Goal: Information Seeking & Learning: Check status

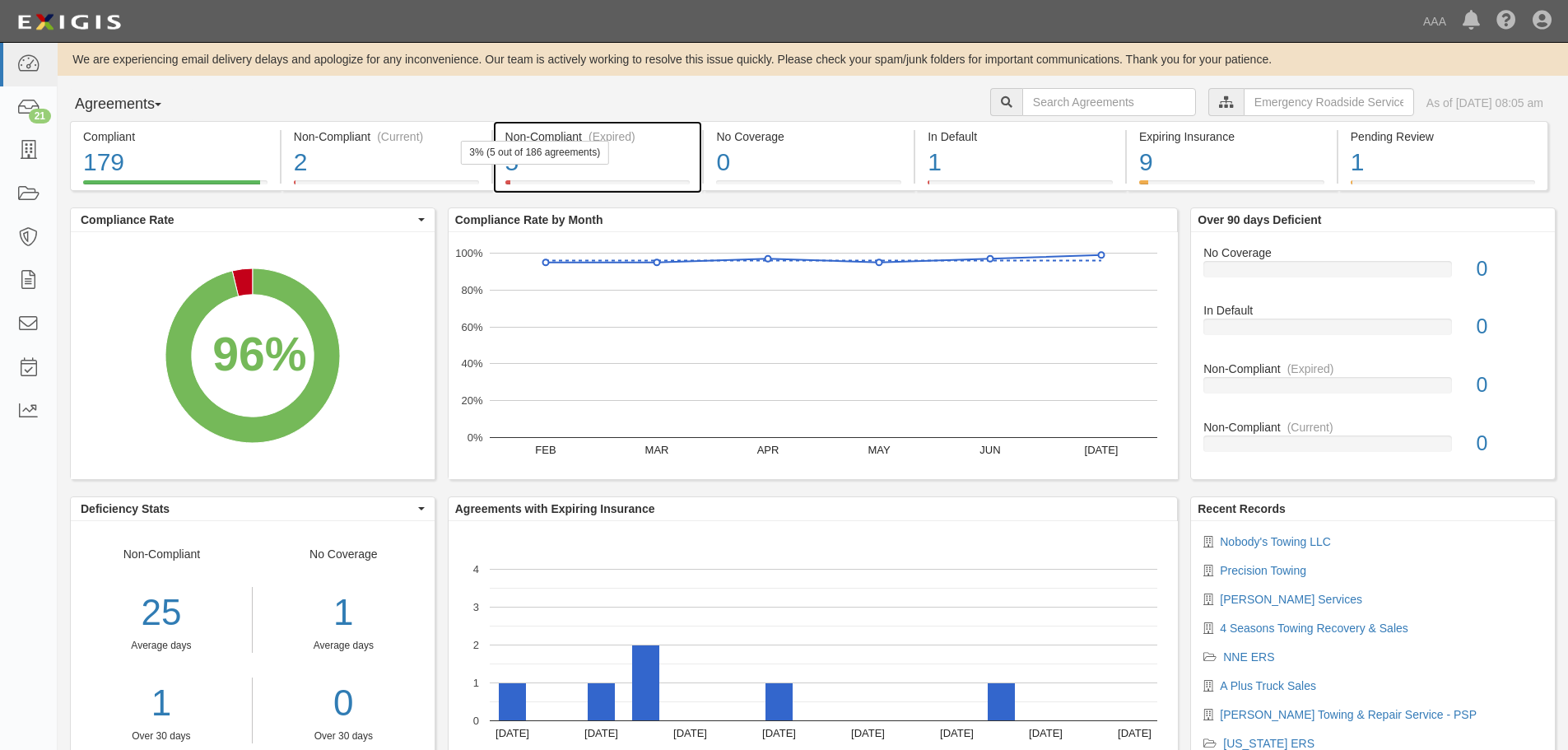
click at [586, 165] on div "5" at bounding box center [598, 162] width 185 height 35
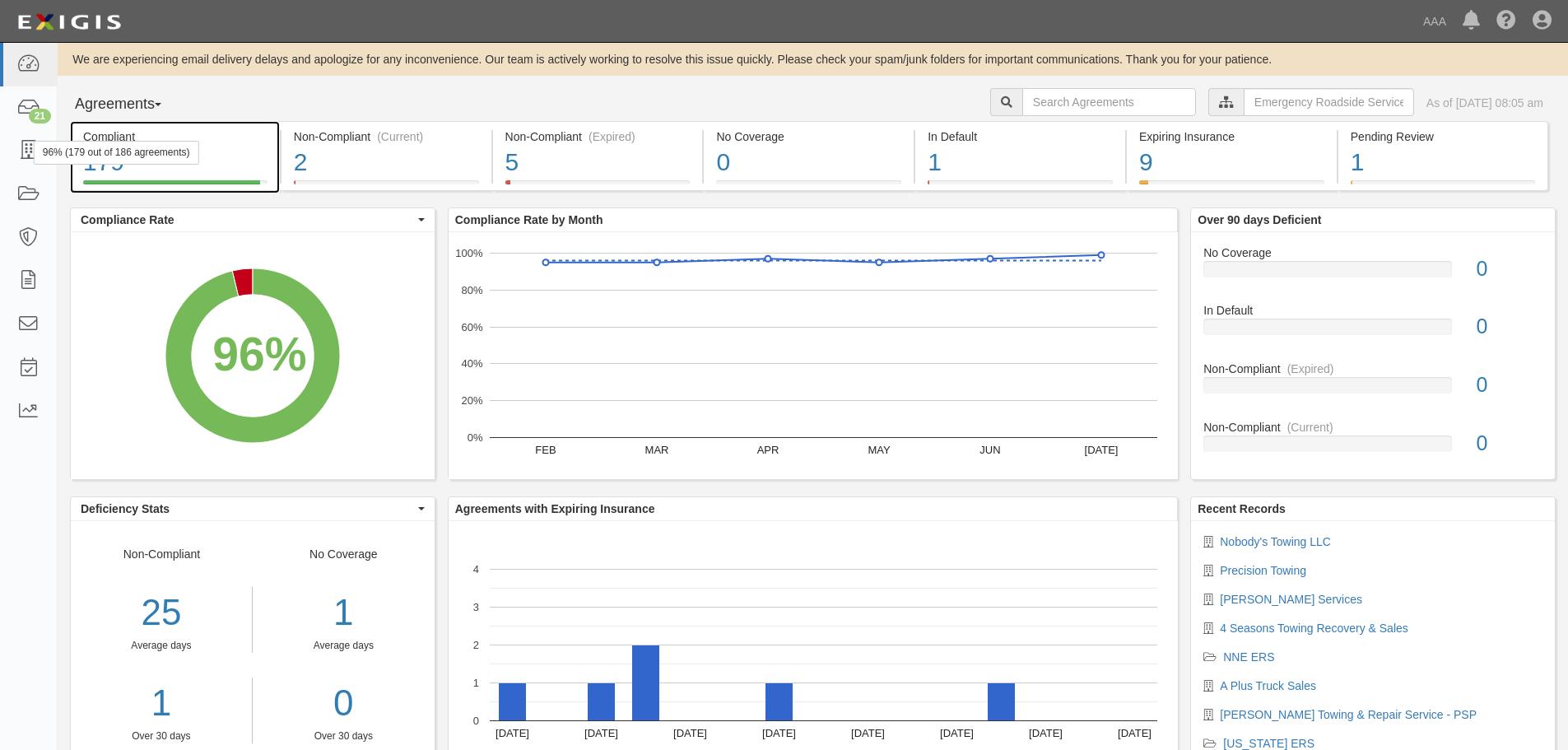
click at [242, 163] on div "179" at bounding box center [175, 162] width 184 height 35
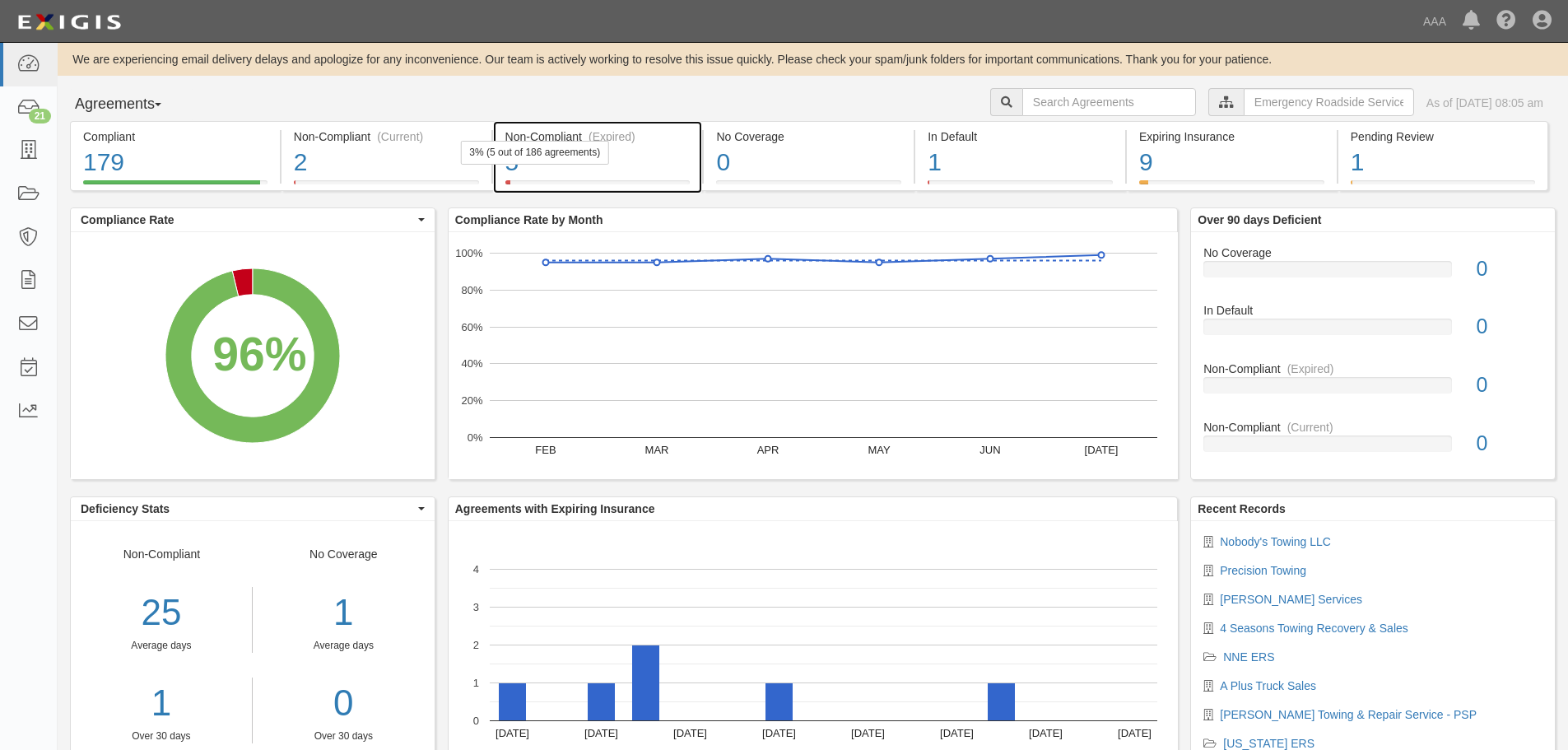
click at [646, 145] on div "5" at bounding box center [598, 162] width 185 height 35
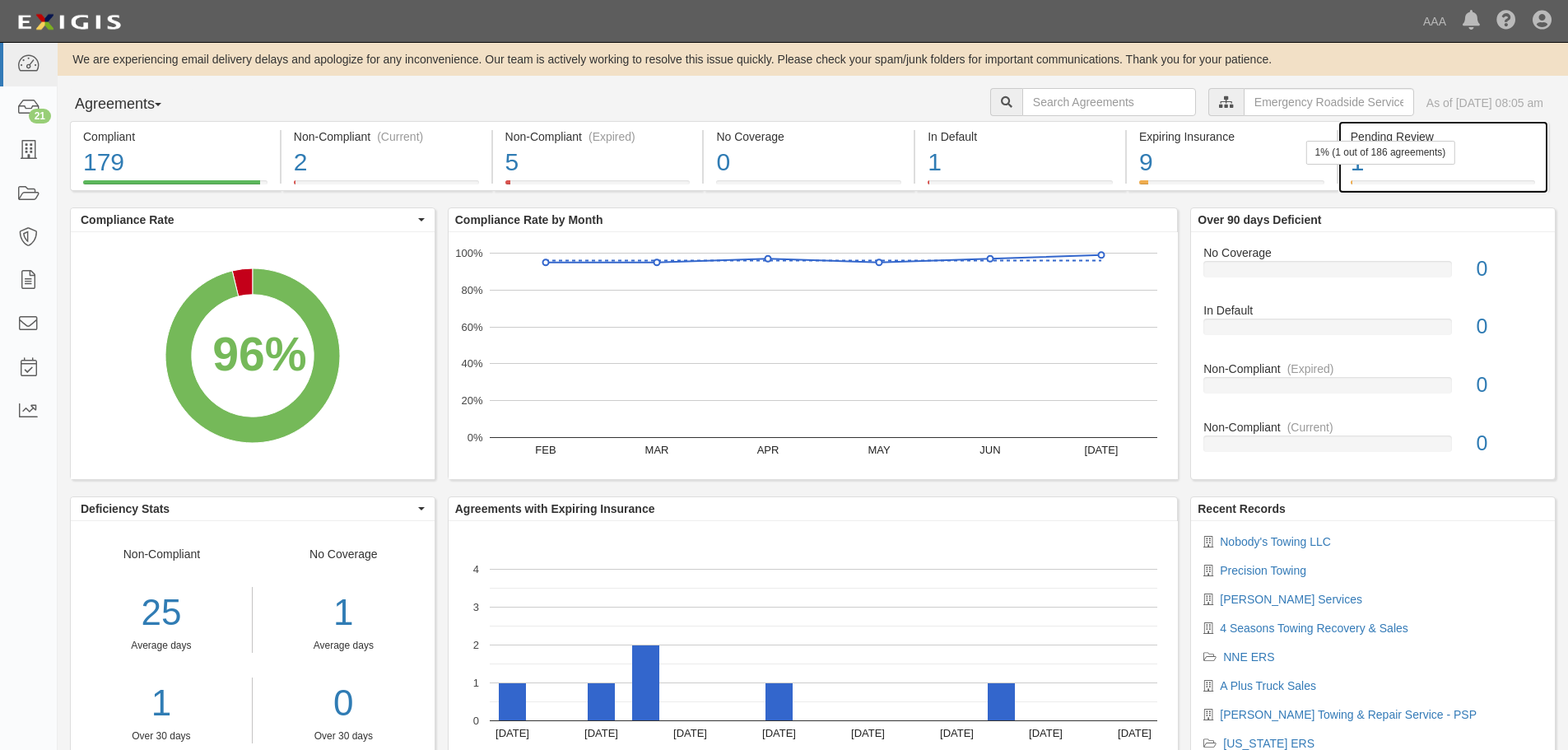
click at [1470, 177] on div "1" at bounding box center [1442, 162] width 184 height 35
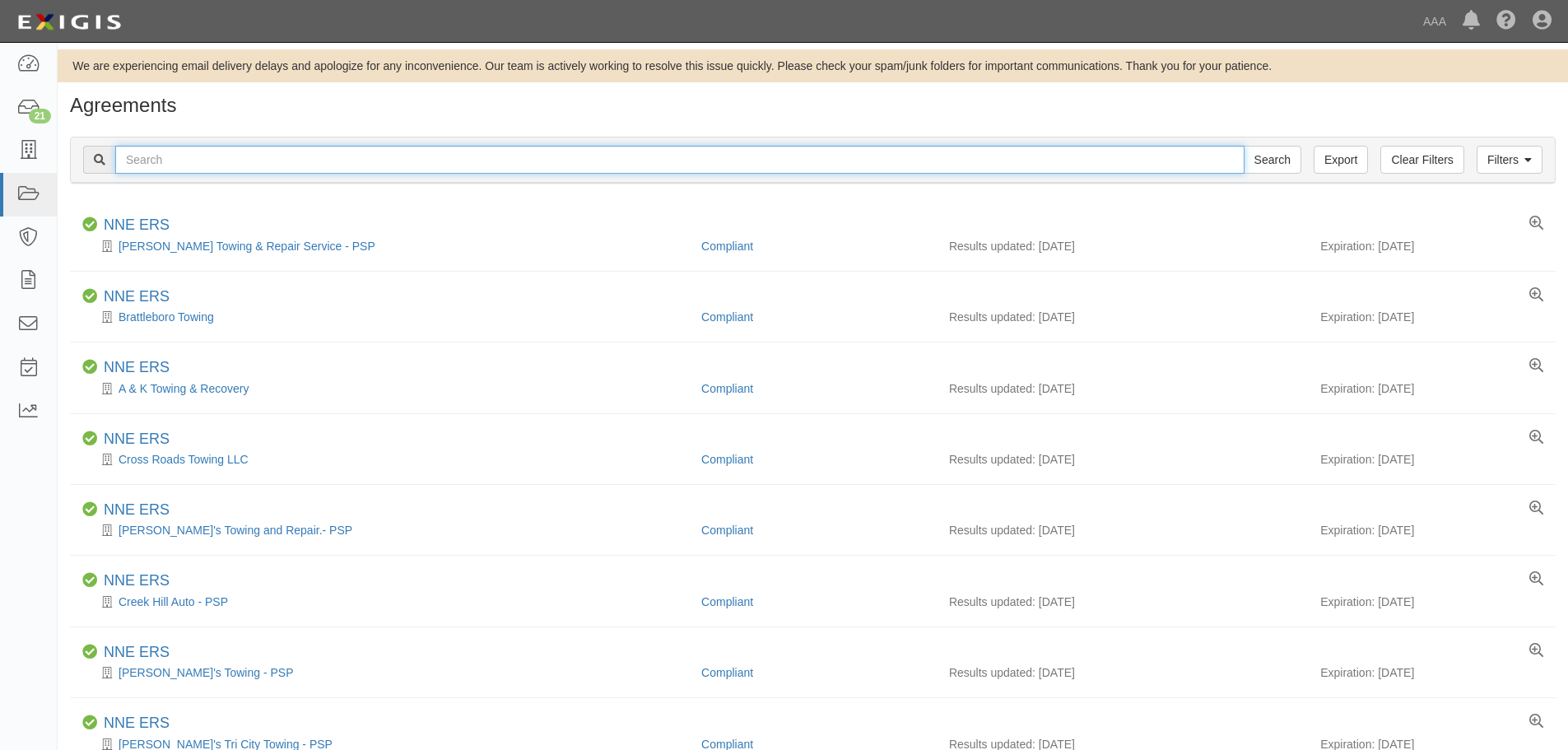
click at [243, 152] on input "text" at bounding box center [680, 160] width 1129 height 28
type input "kirk"
click at [1244, 145] on input "Search" at bounding box center [1272, 160] width 57 height 28
